Goal: Task Accomplishment & Management: Use online tool/utility

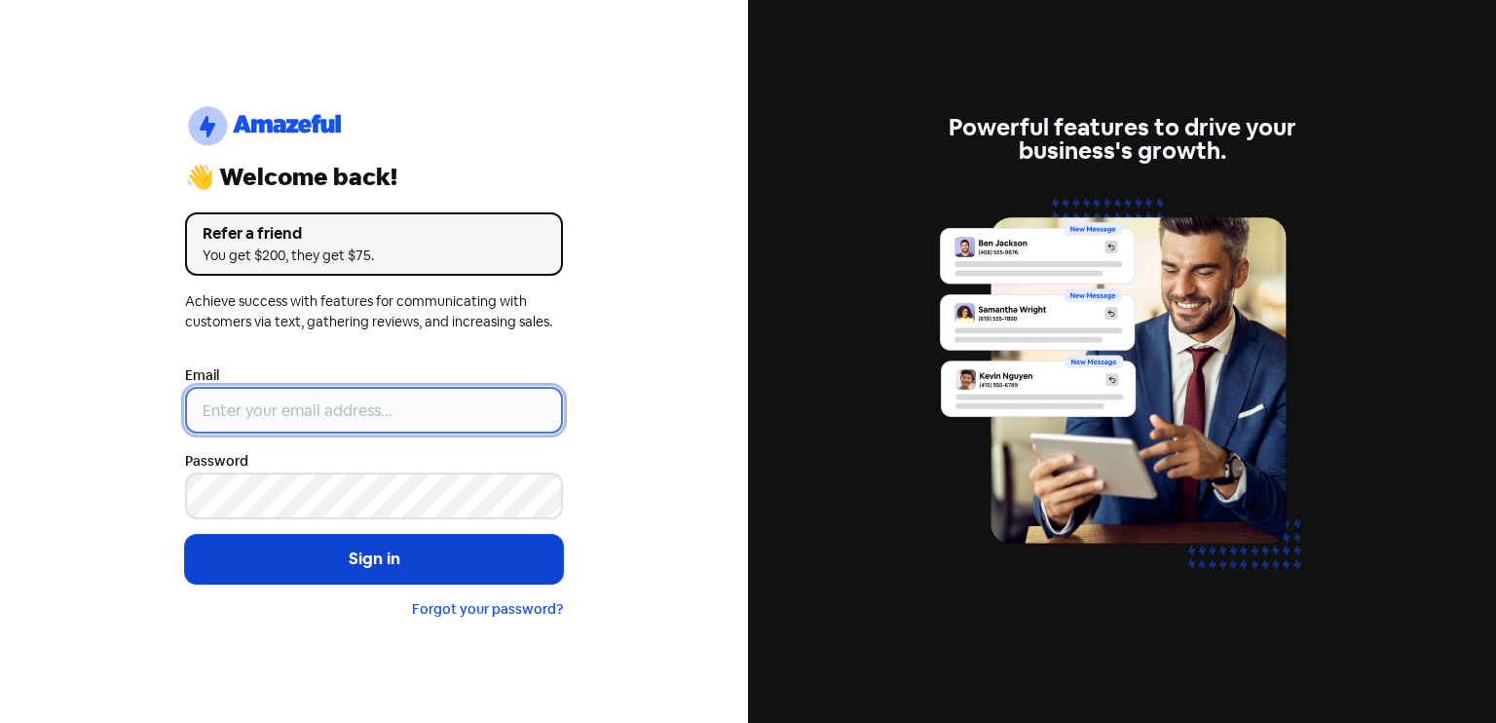
type input "[EMAIL_ADDRESS][DOMAIN_NAME]"
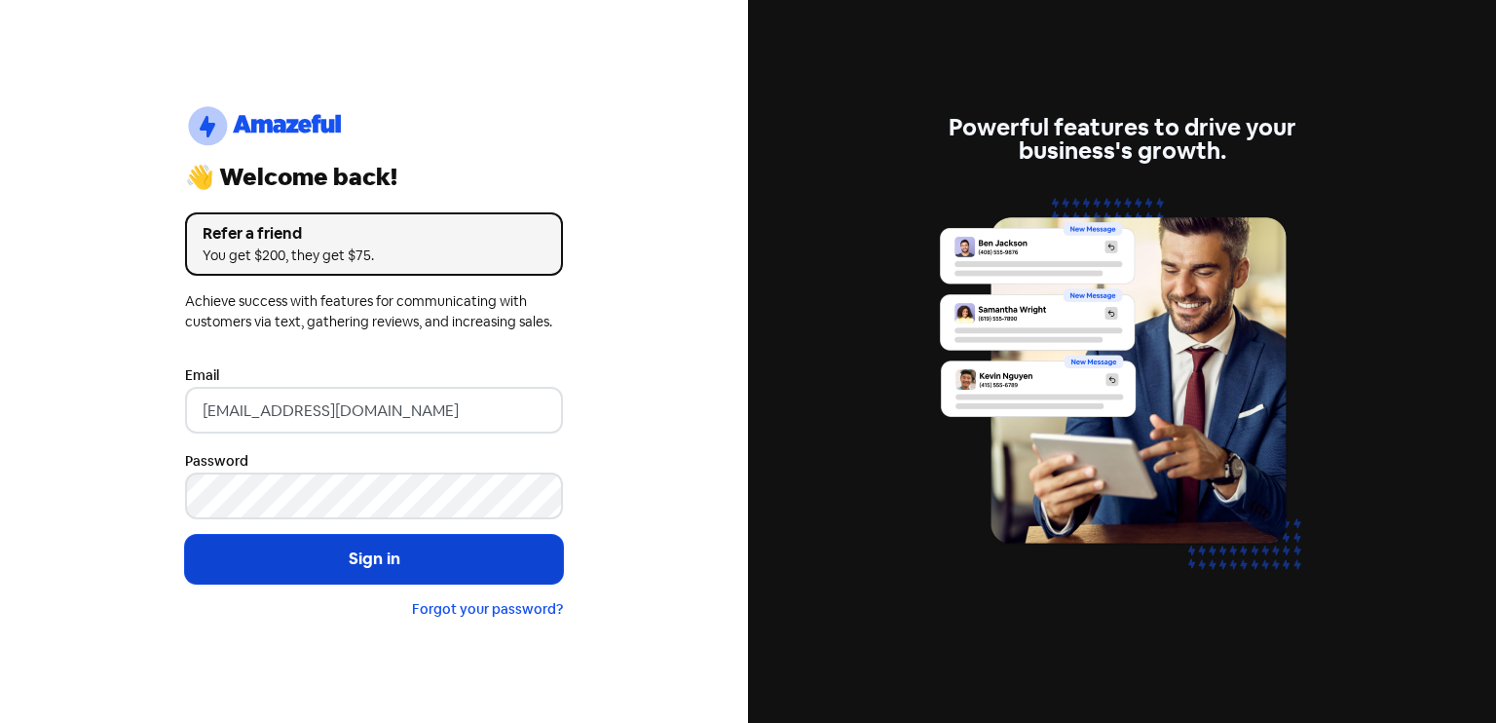
click at [377, 573] on button "Sign in" at bounding box center [374, 559] width 378 height 49
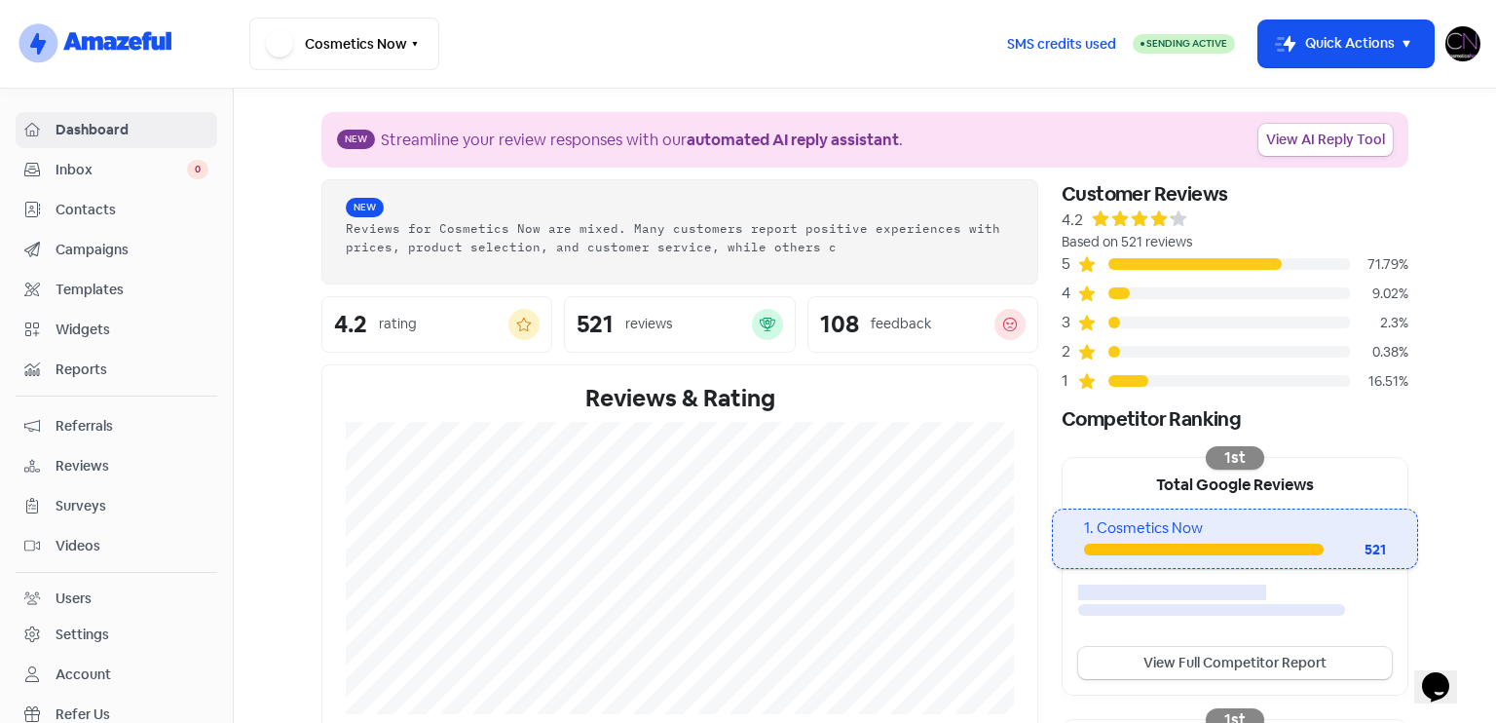
click at [125, 468] on span "Reviews" at bounding box center [132, 466] width 153 height 20
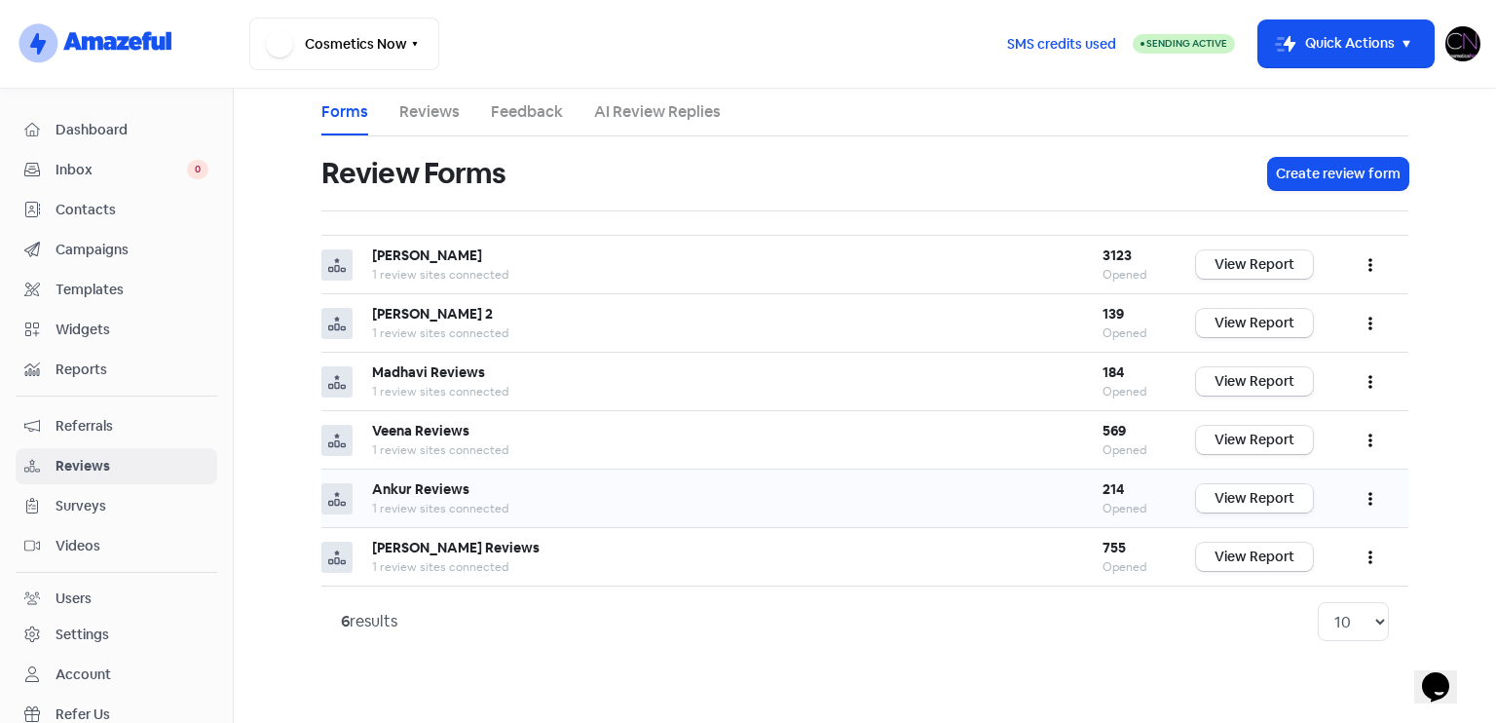
click at [1289, 503] on link "View Report" at bounding box center [1254, 498] width 117 height 28
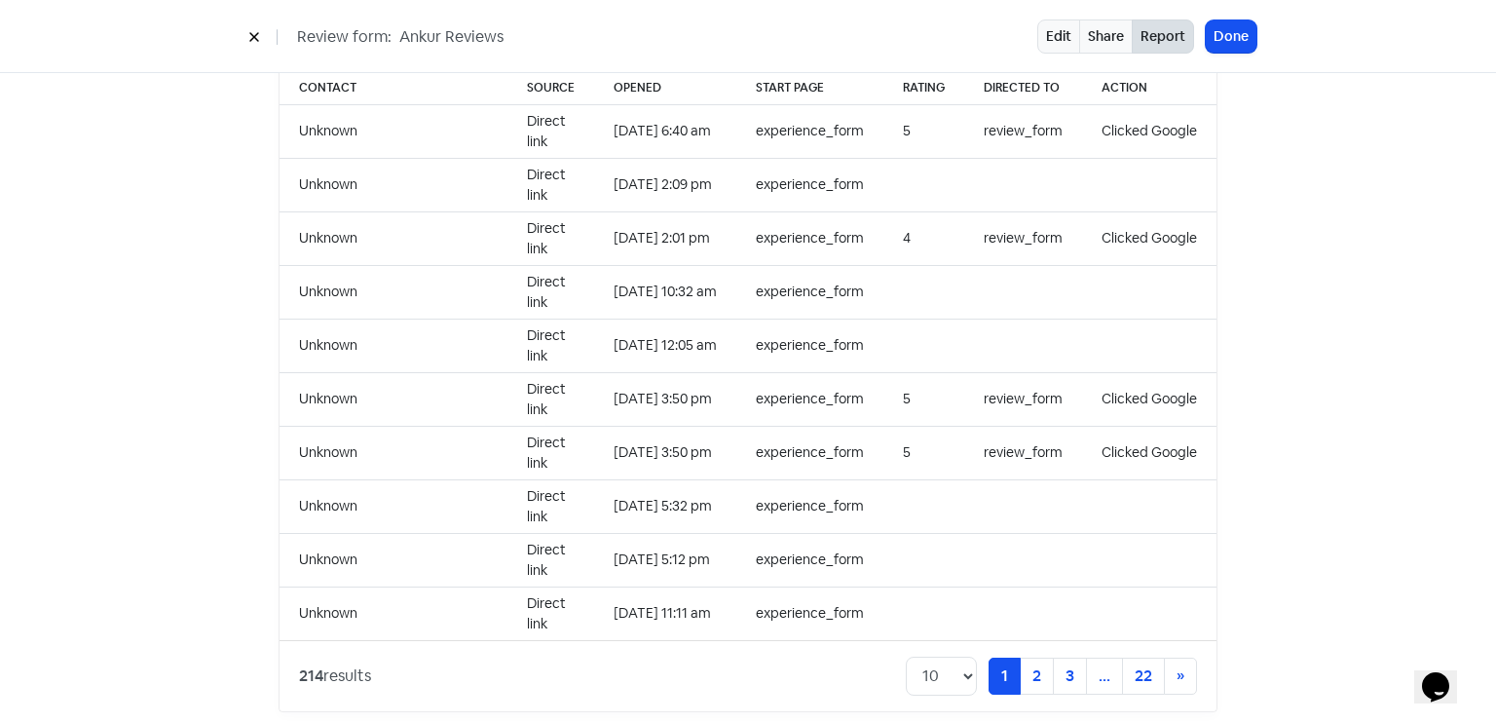
scroll to position [2002, 0]
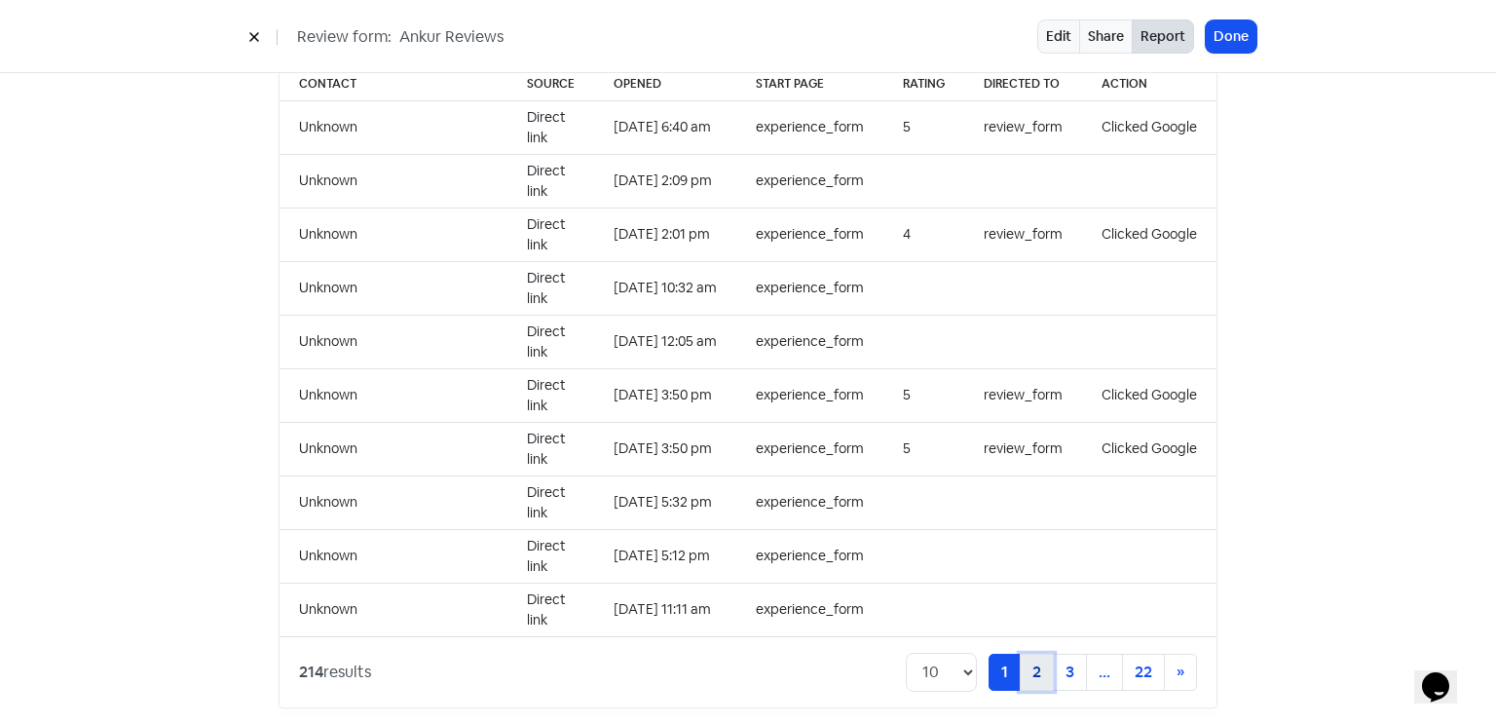
click at [1036, 654] on link "2" at bounding box center [1037, 672] width 34 height 37
click at [1022, 659] on link "3" at bounding box center [1037, 672] width 34 height 37
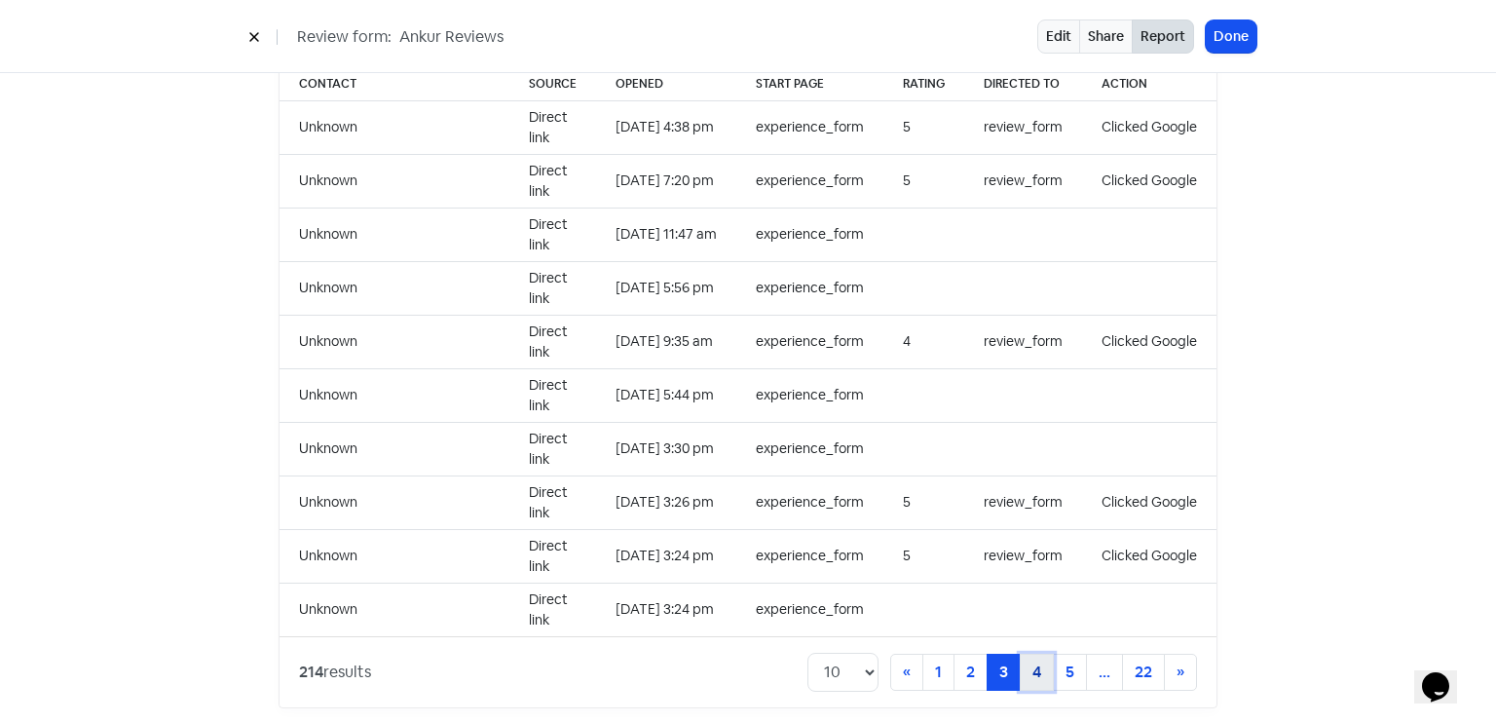
click at [1029, 654] on link "4" at bounding box center [1037, 672] width 34 height 37
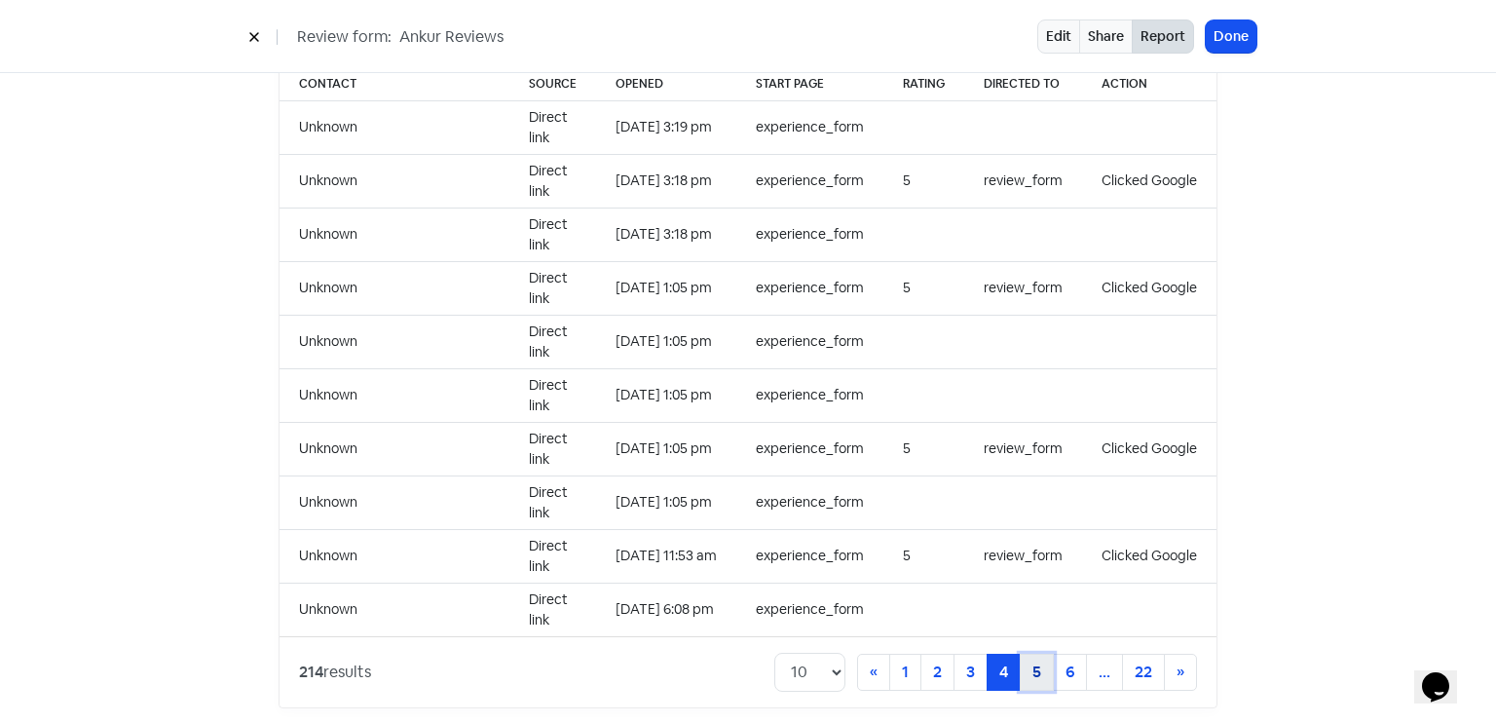
click at [1036, 654] on link "5" at bounding box center [1037, 672] width 34 height 37
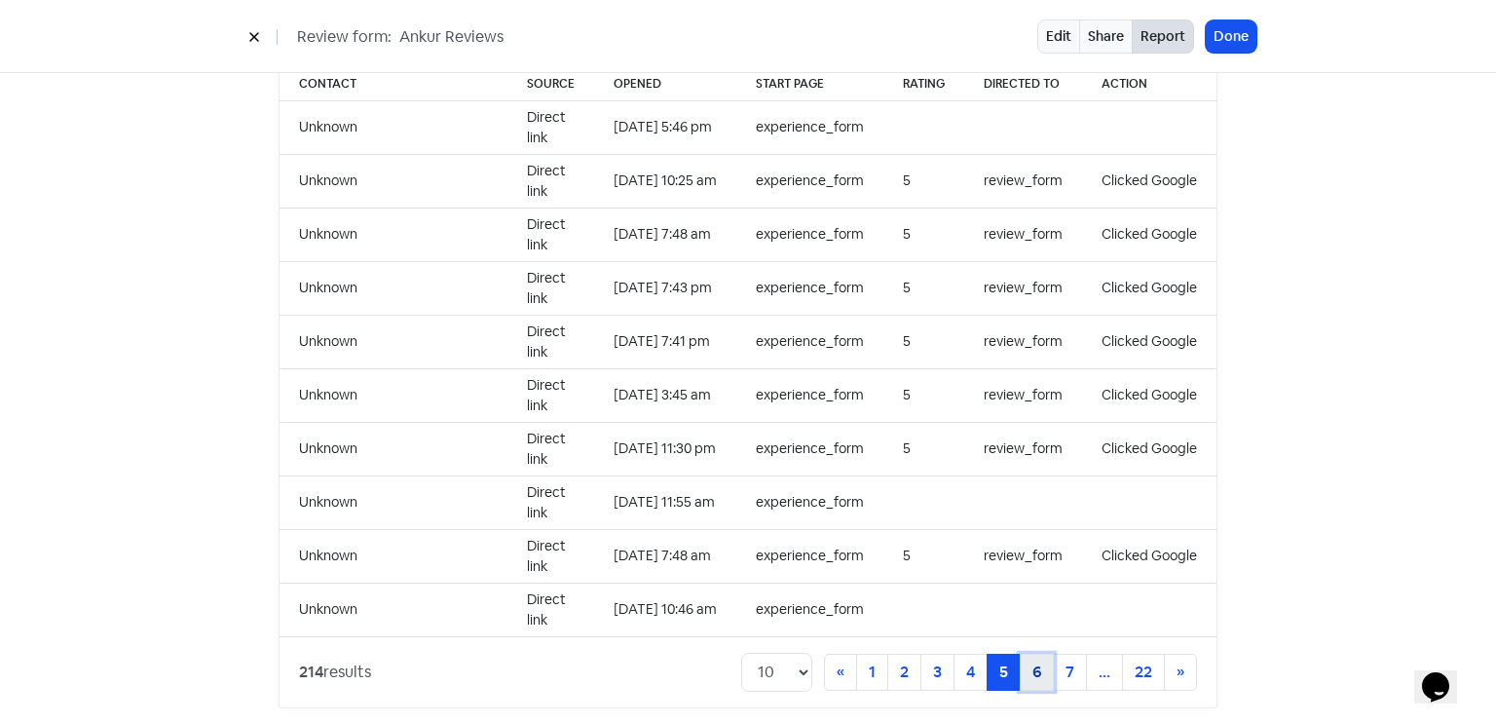
click at [1041, 655] on link "6" at bounding box center [1037, 672] width 34 height 37
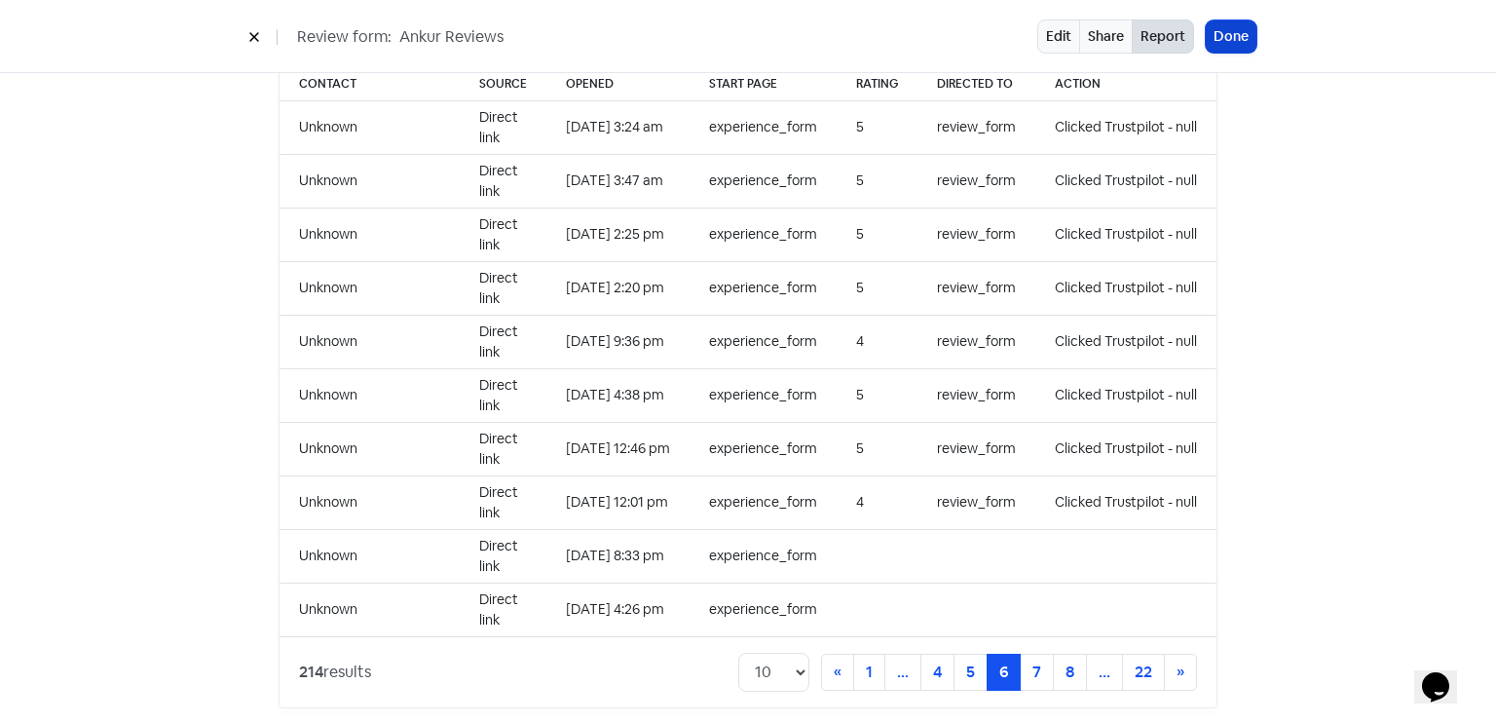
click at [1233, 28] on button "Done" at bounding box center [1231, 36] width 51 height 32
